Goal: Task Accomplishment & Management: Complete application form

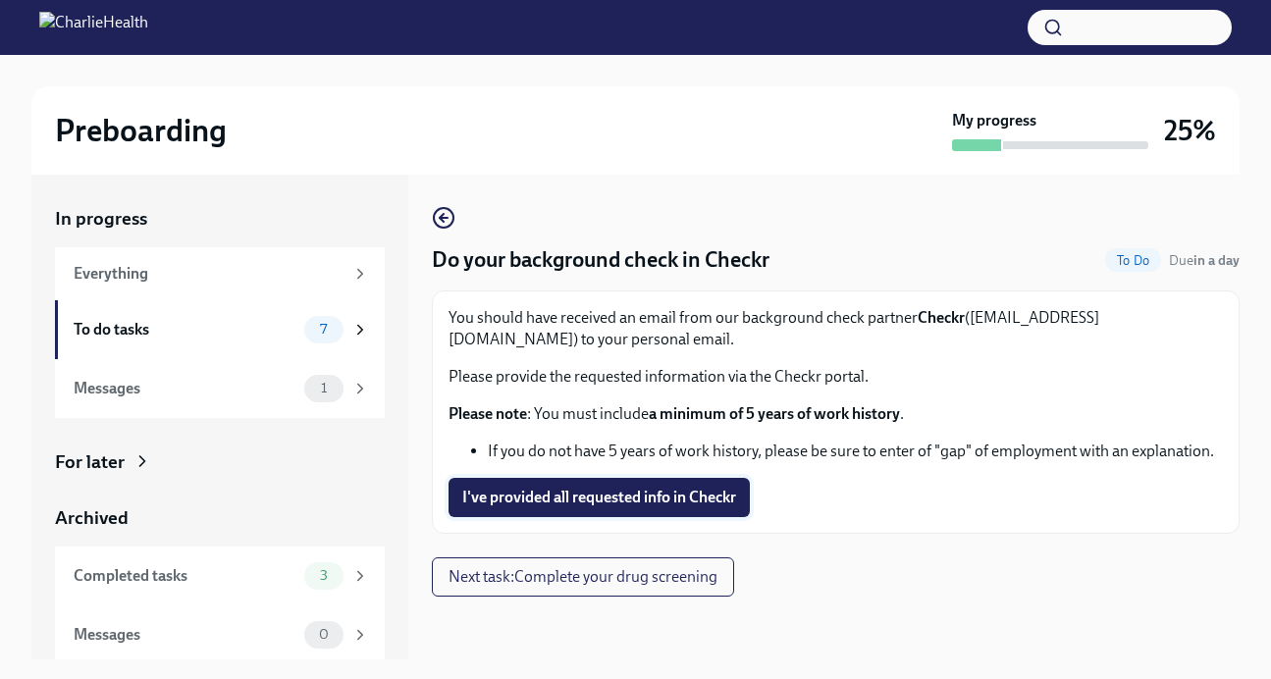
click at [640, 502] on span "I've provided all requested info in Checkr" at bounding box center [599, 498] width 274 height 20
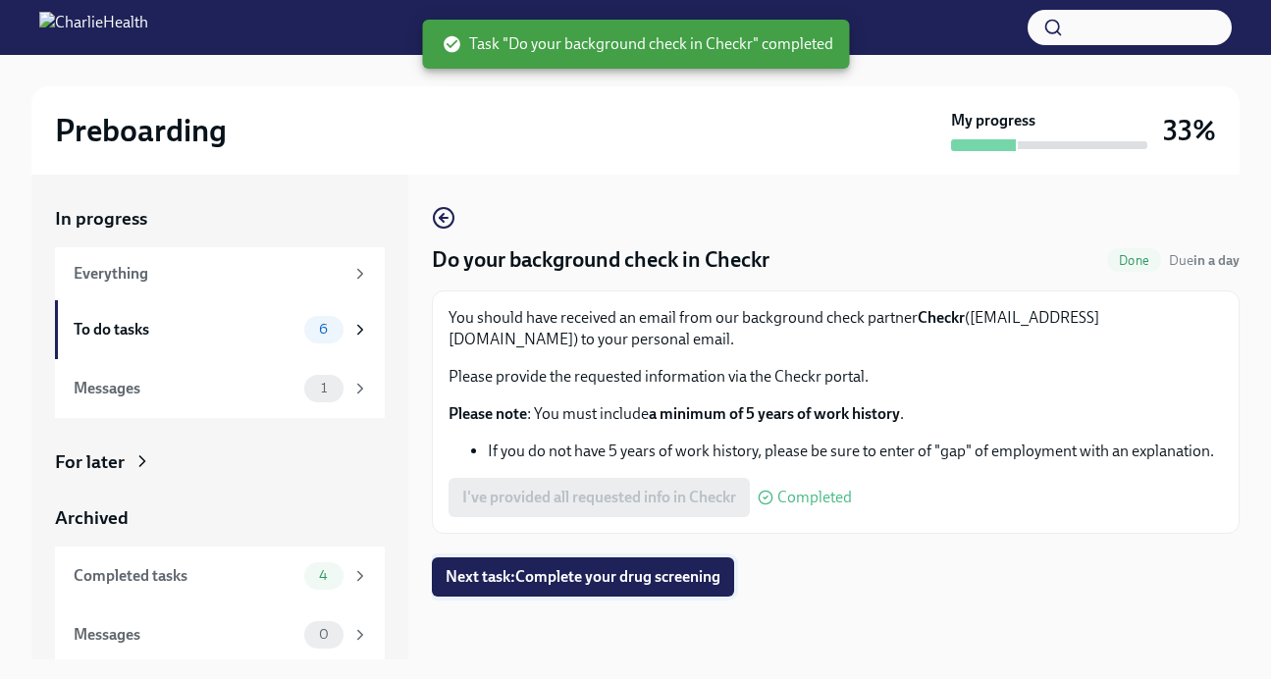
click at [652, 572] on span "Next task : Complete your drug screening" at bounding box center [583, 577] width 275 height 20
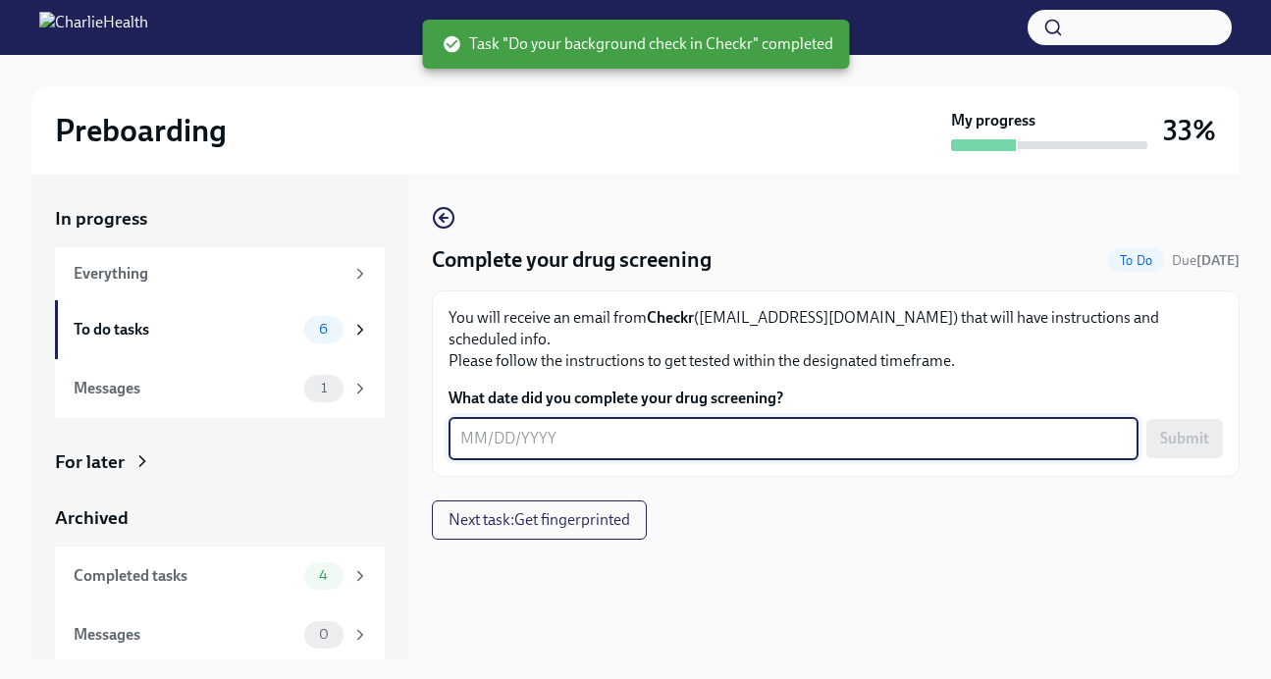
click at [601, 427] on textarea "What date did you complete your drug screening?" at bounding box center [793, 439] width 667 height 24
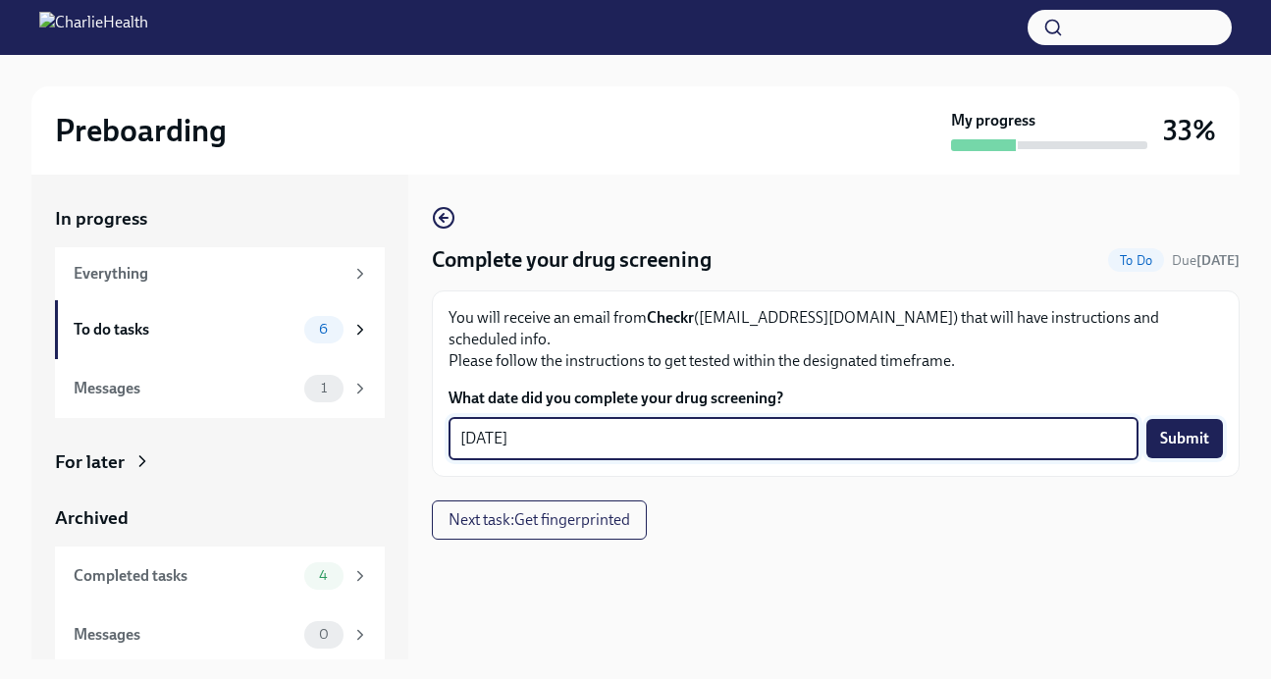
type textarea "[DATE]"
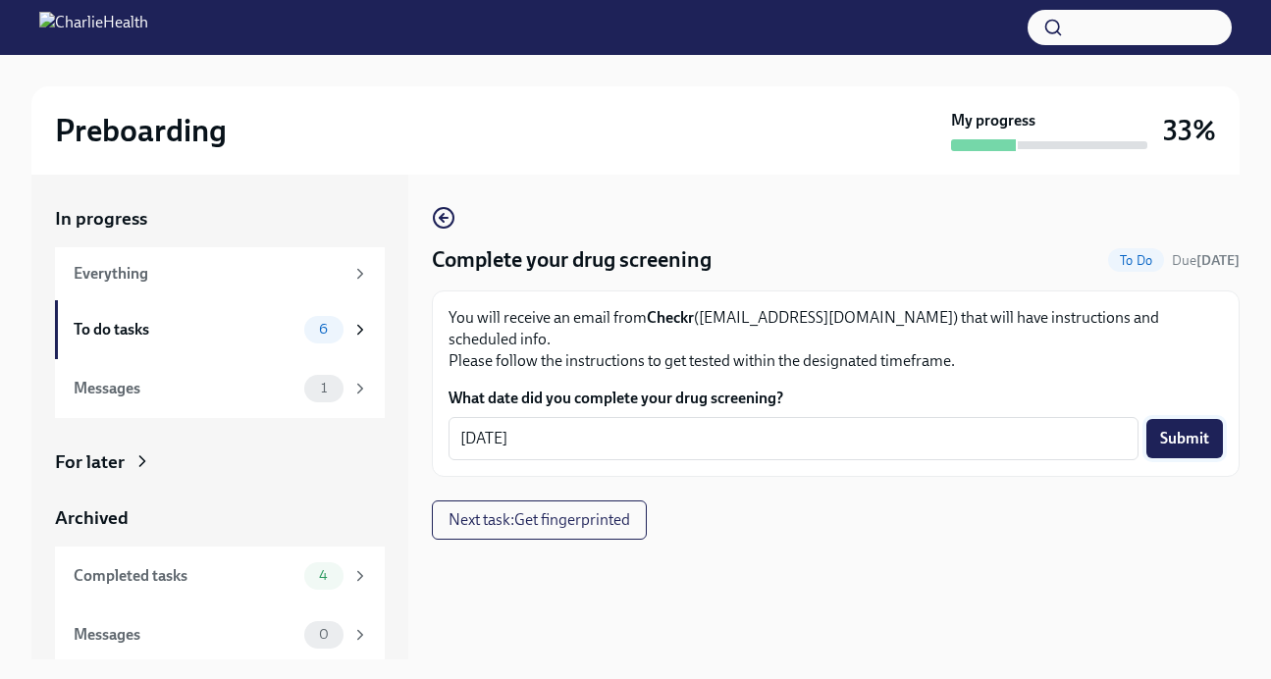
click at [1196, 429] on span "Submit" at bounding box center [1184, 439] width 49 height 20
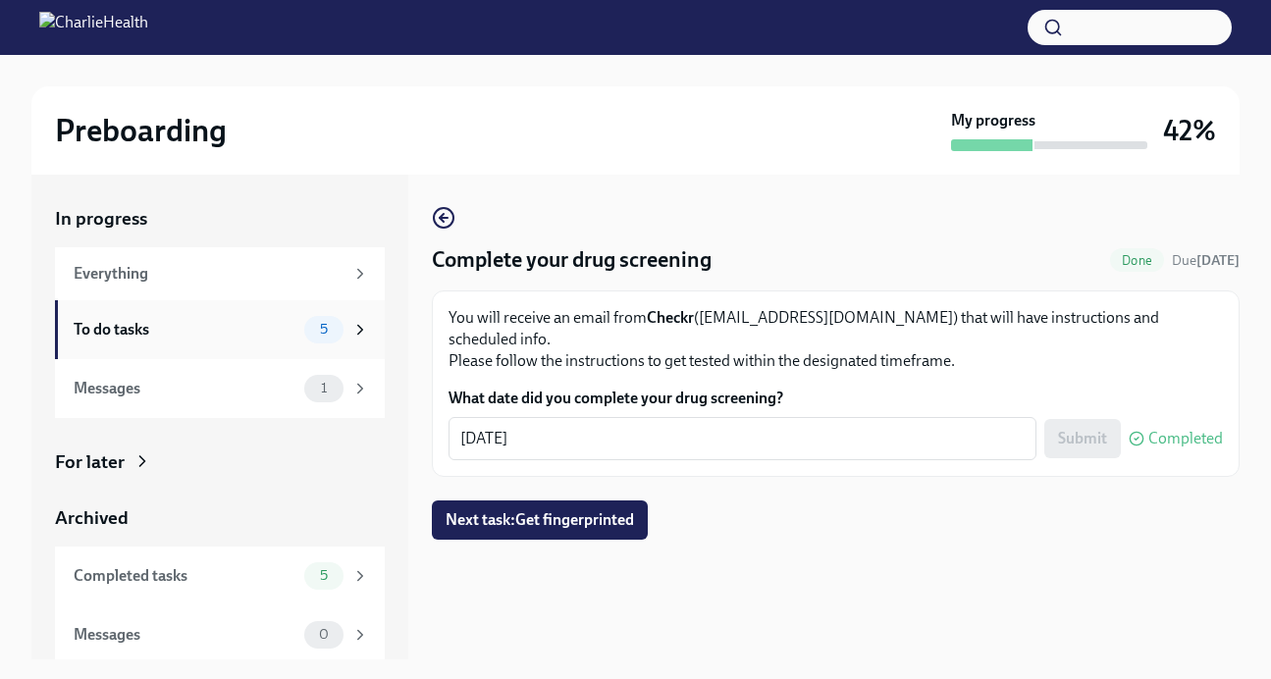
click at [278, 342] on div "To do tasks 5" at bounding box center [222, 329] width 296 height 27
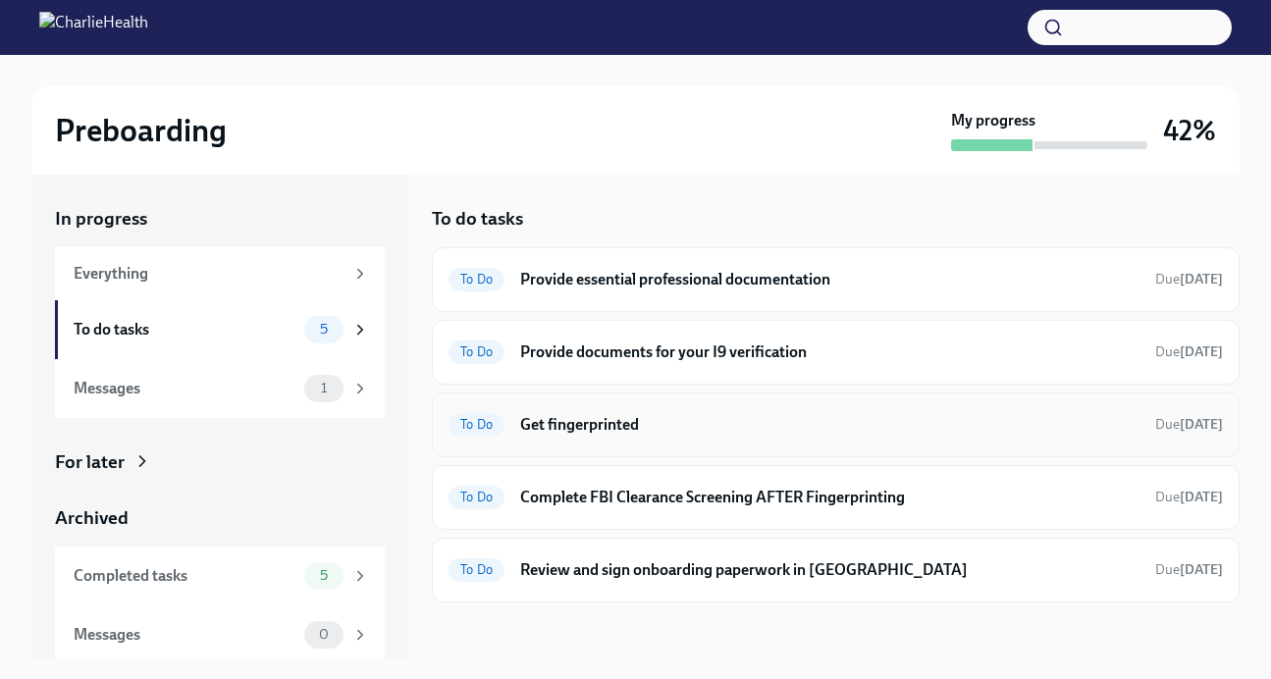
click at [620, 412] on div "To Do Get fingerprinted Due [DATE]" at bounding box center [836, 424] width 775 height 31
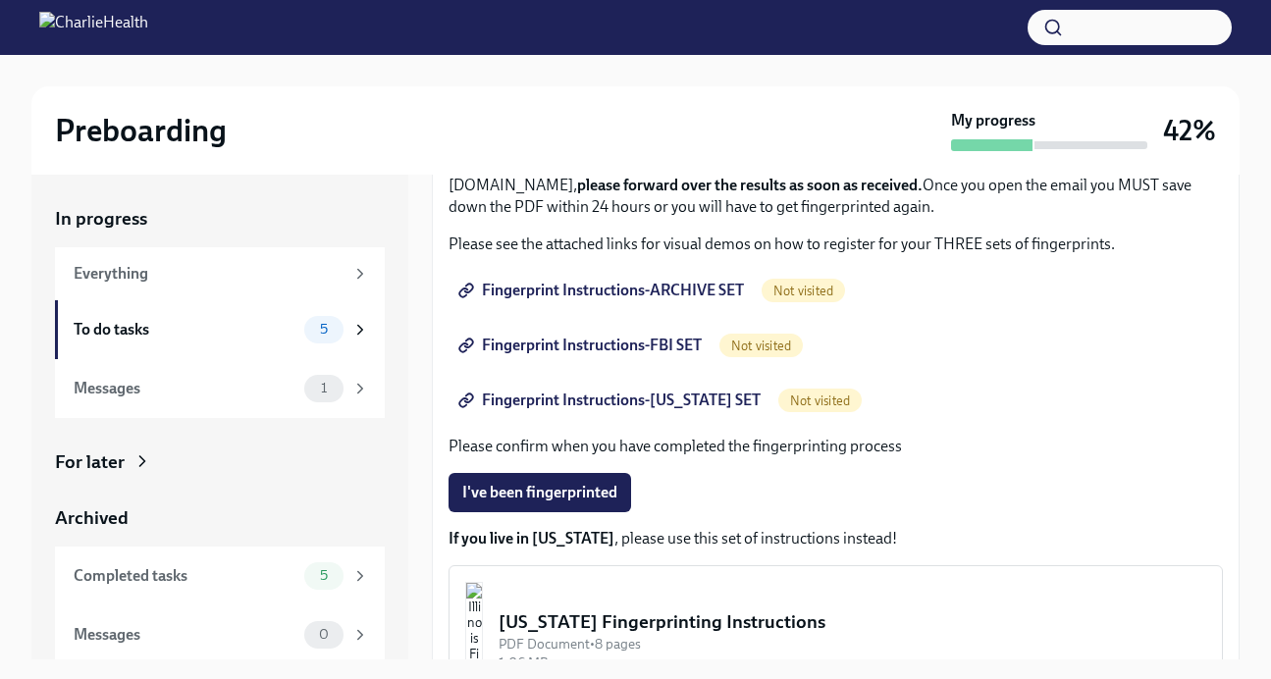
scroll to position [252, 0]
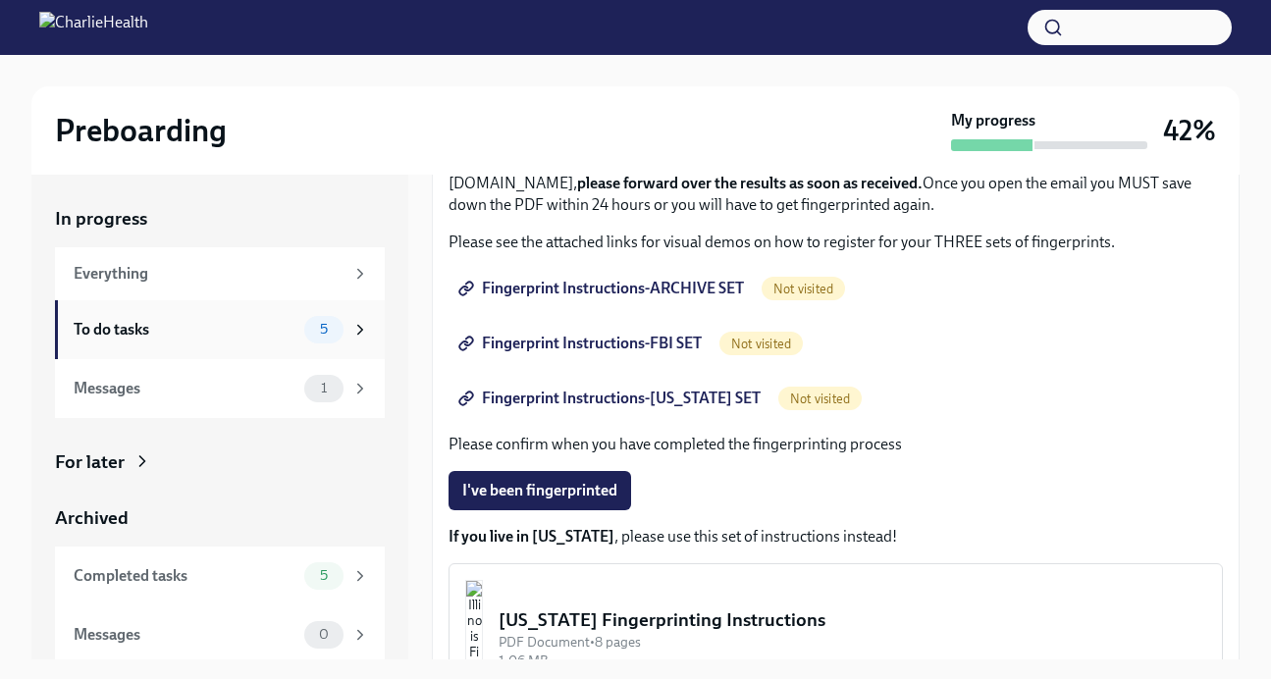
click at [273, 336] on div "To do tasks" at bounding box center [185, 330] width 223 height 22
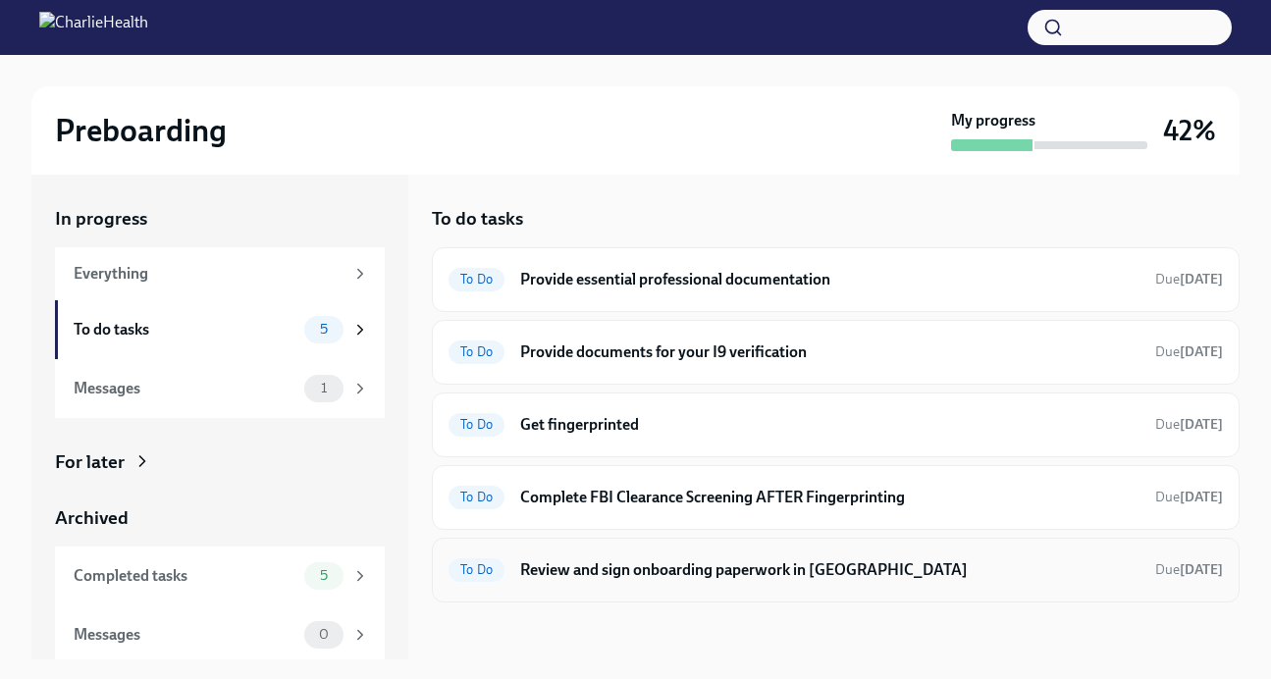
click at [682, 573] on h6 "Review and sign onboarding paperwork in [GEOGRAPHIC_DATA]" at bounding box center [830, 571] width 620 height 22
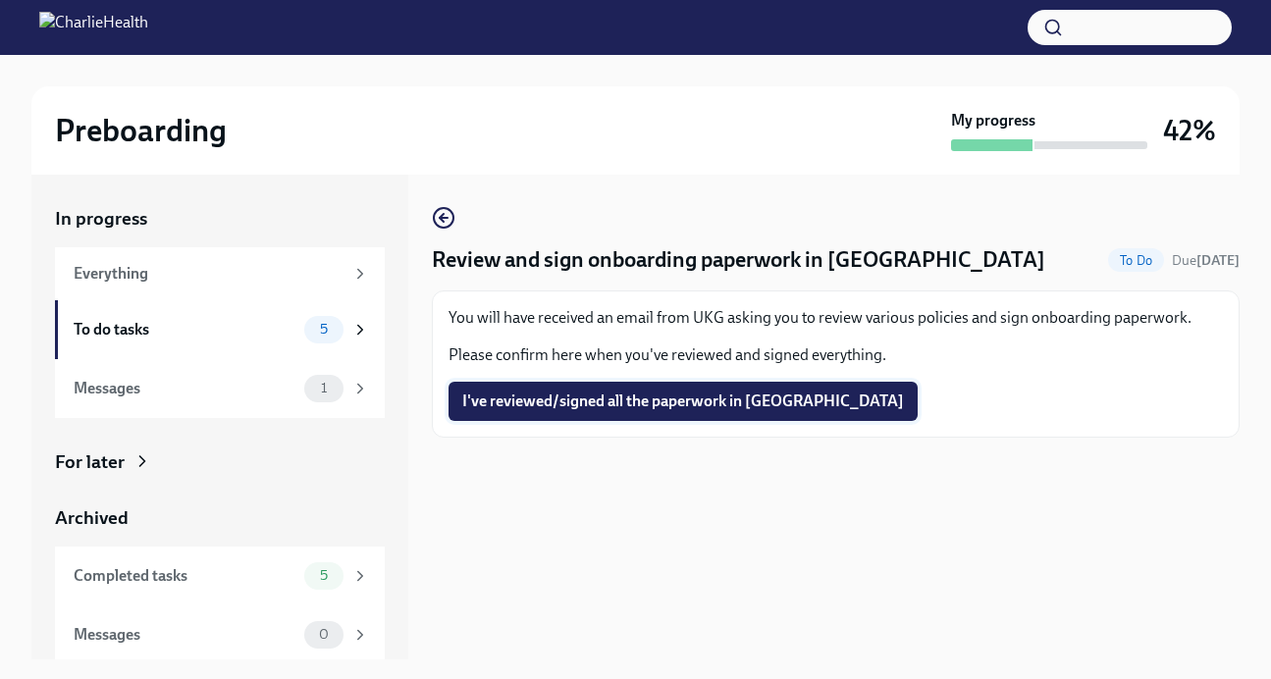
click at [630, 405] on span "I've reviewed/signed all the paperwork in [GEOGRAPHIC_DATA]" at bounding box center [683, 402] width 442 height 20
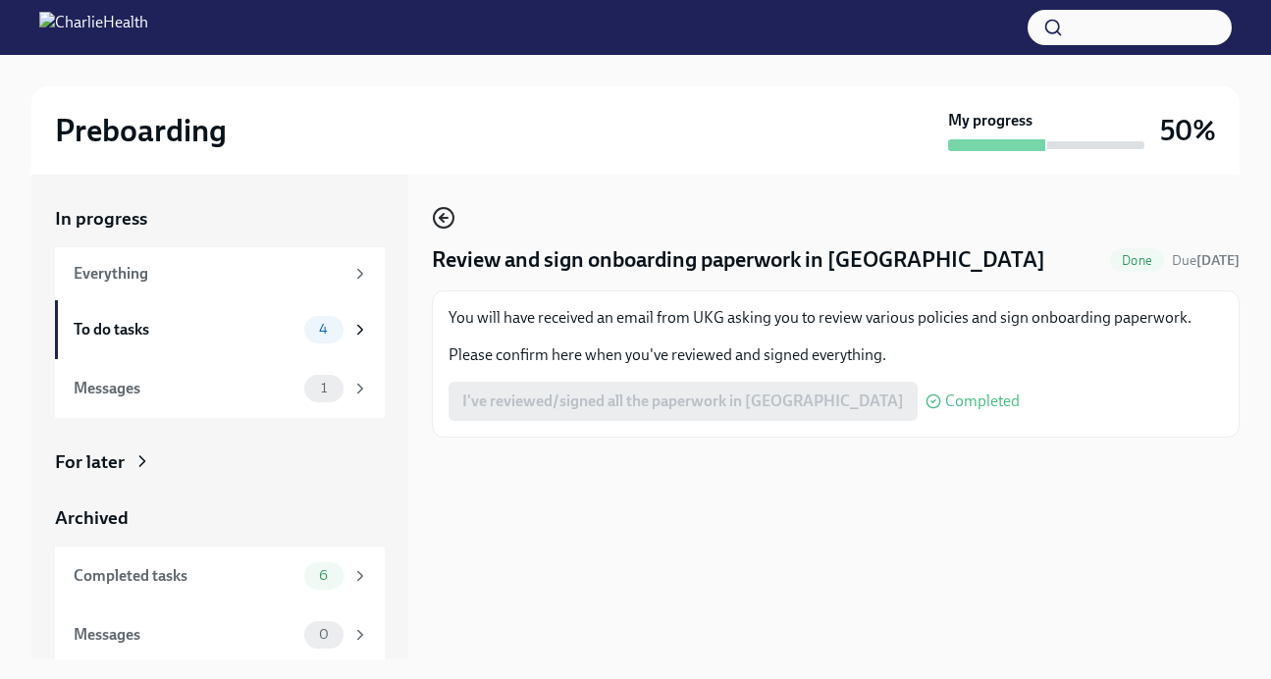
click at [433, 227] on icon "button" at bounding box center [444, 218] width 24 height 24
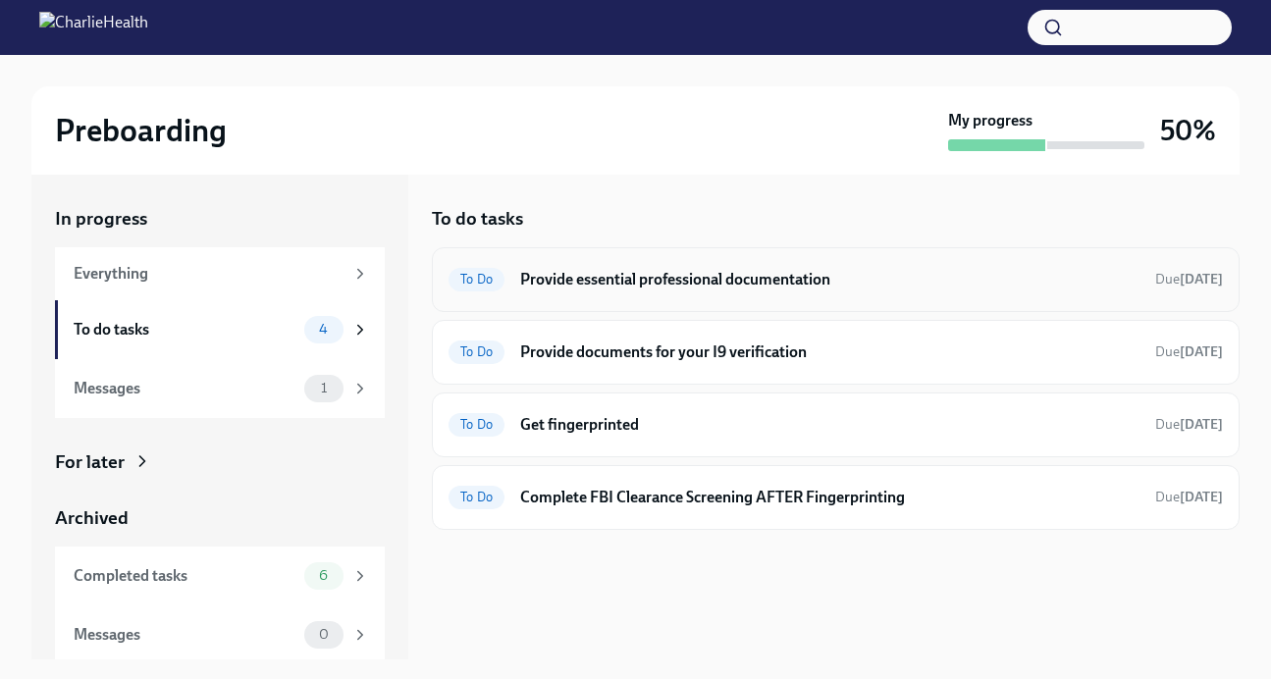
click at [672, 273] on h6 "Provide essential professional documentation" at bounding box center [830, 280] width 620 height 22
